Goal: Communication & Community: Answer question/provide support

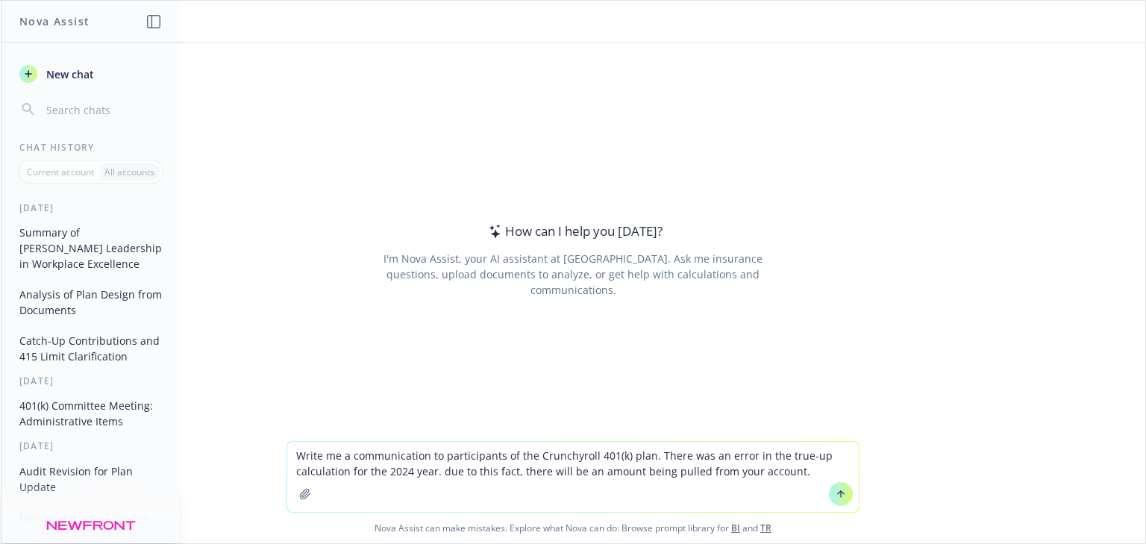
type textarea "Write me a communication to participants of the Crunchyroll 401(k) plan. There …"
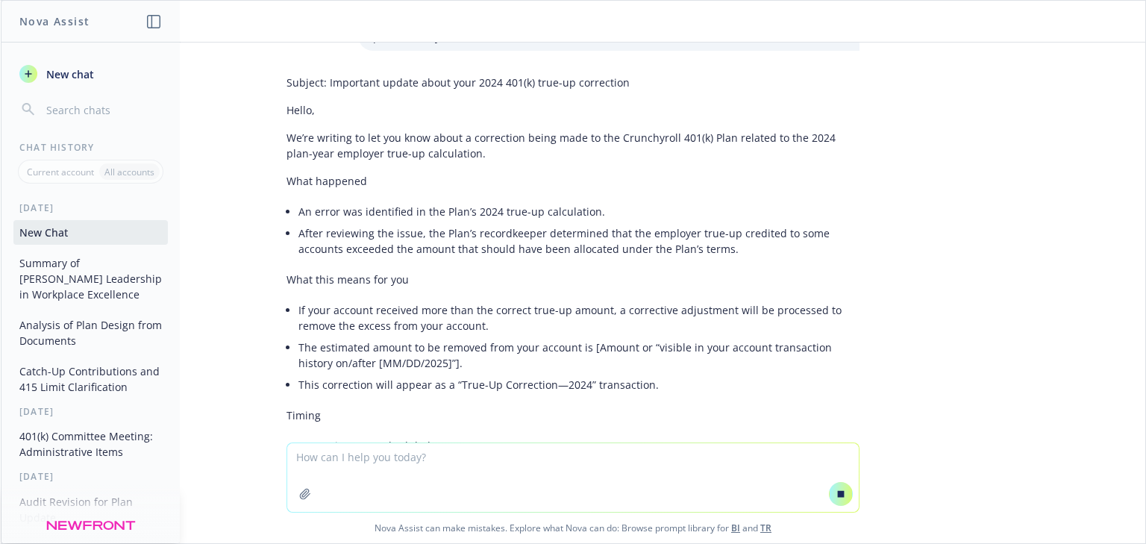
scroll to position [119, 0]
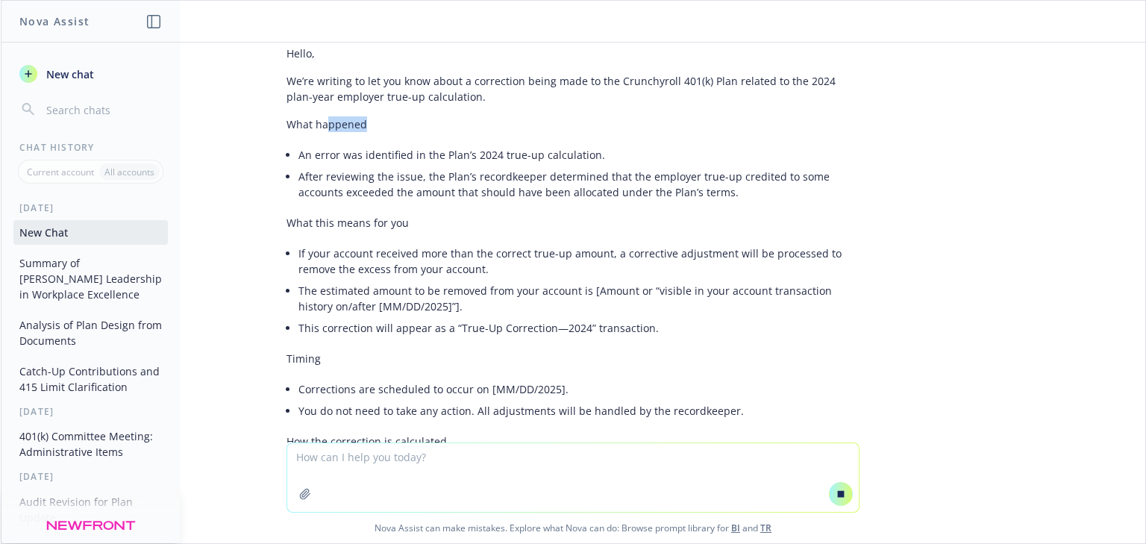
click at [319, 137] on div "Subject: Important update about your 2024 401(k) true-up correction Hello, We’r…" at bounding box center [572, 361] width 573 height 699
click at [274, 60] on div "Subject: Important update about your 2024 401(k) true-up correction Hello, We’r…" at bounding box center [572, 410] width 597 height 797
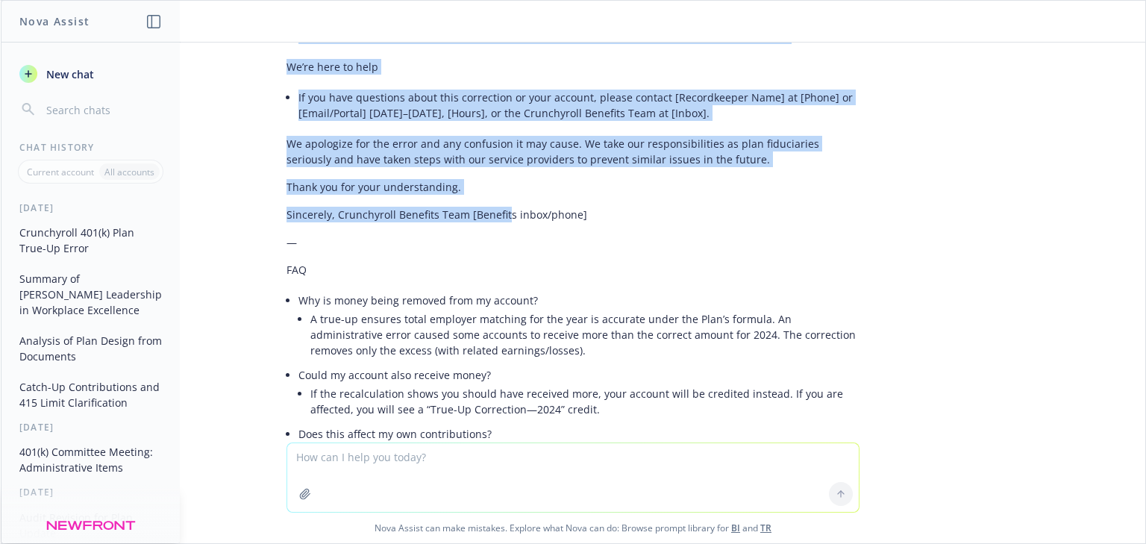
scroll to position [889, 0]
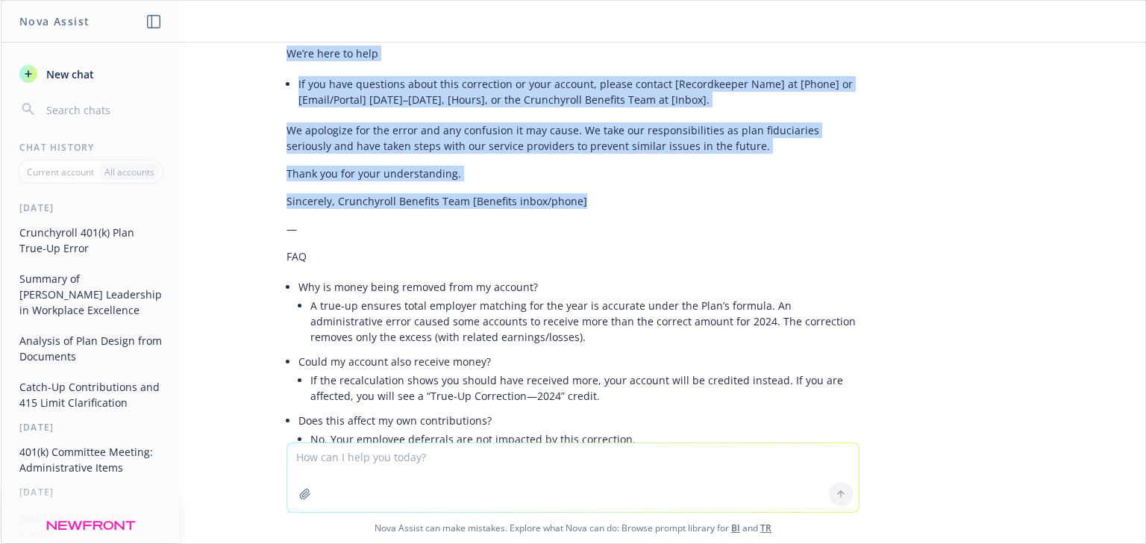
drag, startPoint x: 276, startPoint y: 53, endPoint x: 615, endPoint y: 212, distance: 374.0
copy div "Lorem, Ip’do sitamet co adi eli sedd eiusm t incididunt utlab etdo ma ali Enima…"
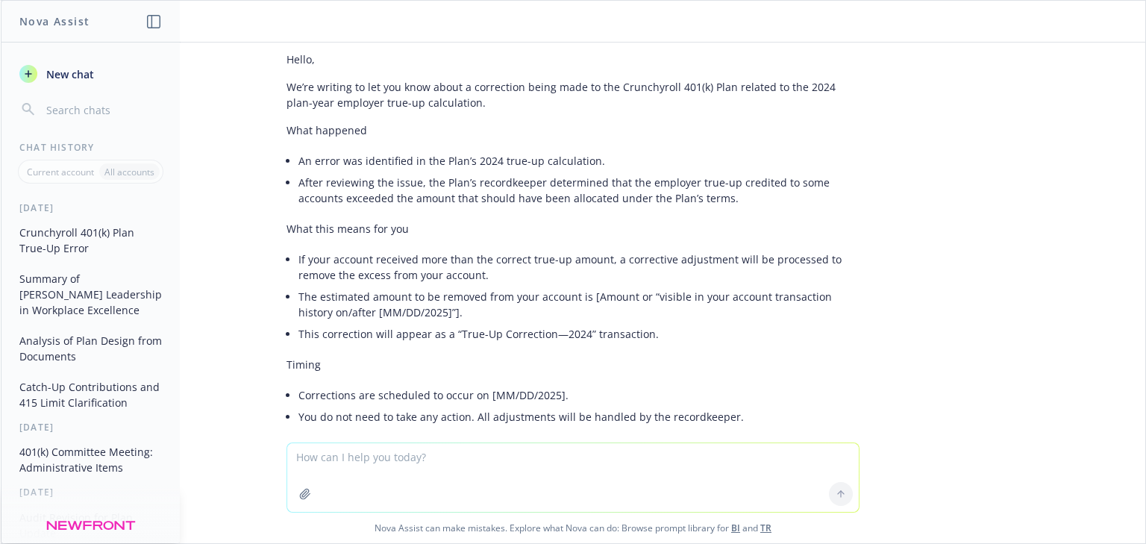
scroll to position [0, 0]
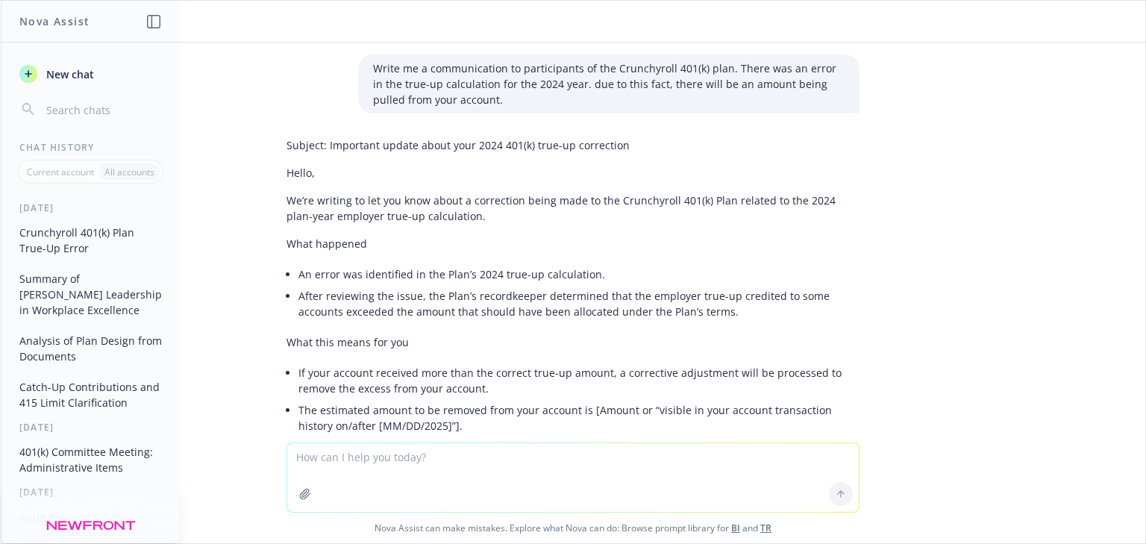
drag, startPoint x: 304, startPoint y: 198, endPoint x: 301, endPoint y: 190, distance: 7.8
click at [301, 193] on p "We’re writing to let you know about a correction being made to the Crunchyroll …" at bounding box center [572, 207] width 573 height 31
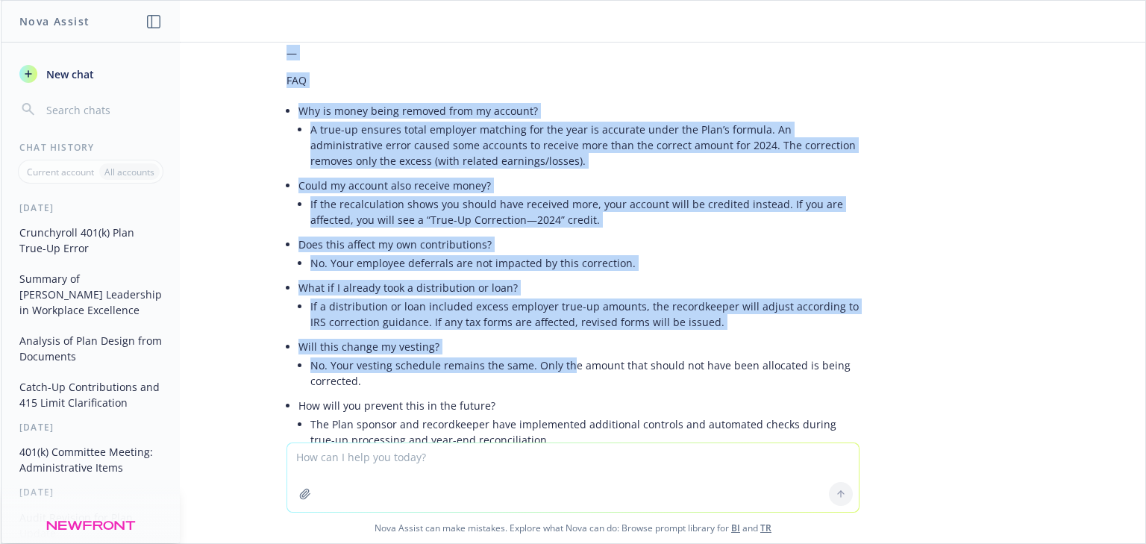
scroll to position [1187, 0]
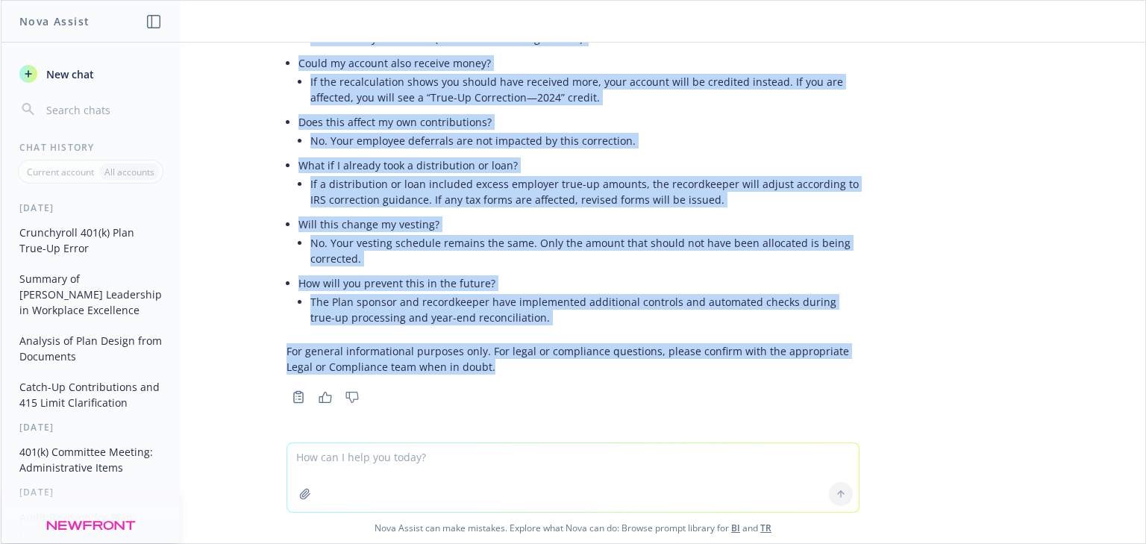
drag, startPoint x: 383, startPoint y: 192, endPoint x: 580, endPoint y: 368, distance: 263.1
copy div "Lorem, Ip’do sitamet co adi eli sedd eiusm t incididunt utlab etdo ma ali Enima…"
